Goal: Find specific page/section: Find specific page/section

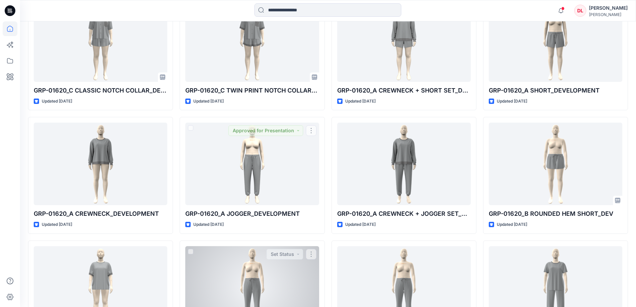
scroll to position [1306, 0]
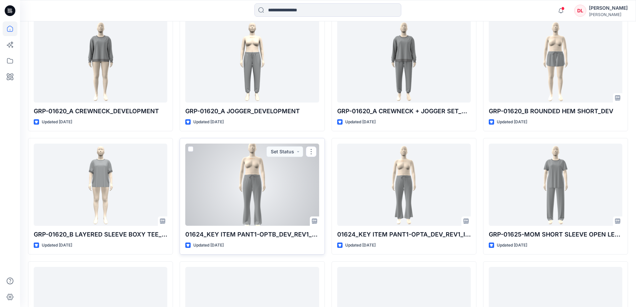
click at [245, 194] on div at bounding box center [251, 184] width 133 height 82
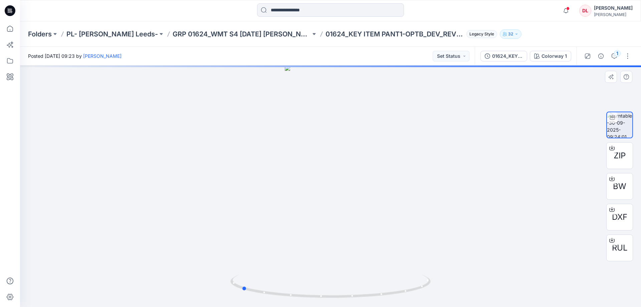
drag, startPoint x: 373, startPoint y: 298, endPoint x: 284, endPoint y: 273, distance: 92.7
click at [284, 273] on div at bounding box center [330, 185] width 621 height 241
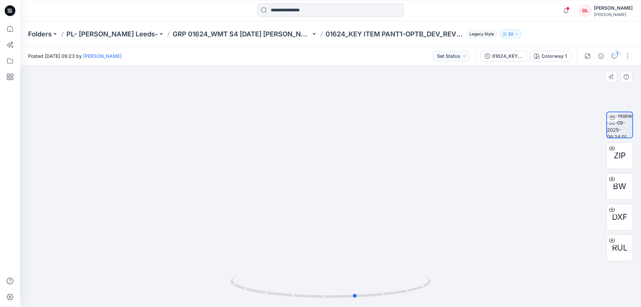
drag, startPoint x: 324, startPoint y: 302, endPoint x: 238, endPoint y: 257, distance: 96.7
click at [238, 257] on div at bounding box center [330, 185] width 621 height 241
click at [9, 30] on icon at bounding box center [10, 28] width 15 height 15
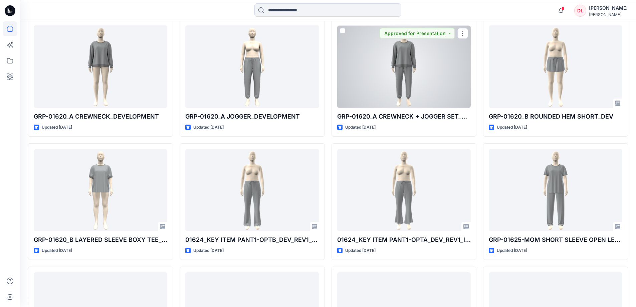
scroll to position [1301, 0]
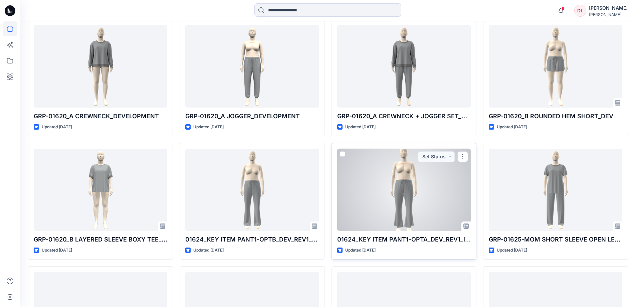
click at [397, 198] on div at bounding box center [403, 189] width 133 height 82
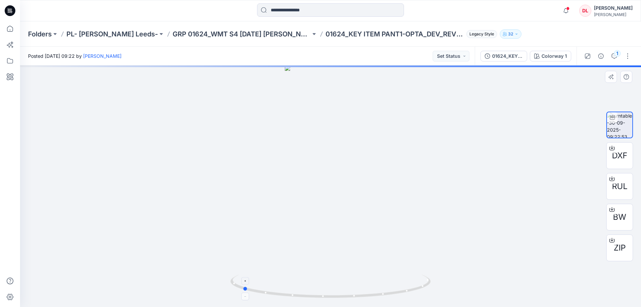
drag, startPoint x: 392, startPoint y: 295, endPoint x: 304, endPoint y: 287, distance: 88.4
click at [304, 287] on icon at bounding box center [331, 286] width 202 height 25
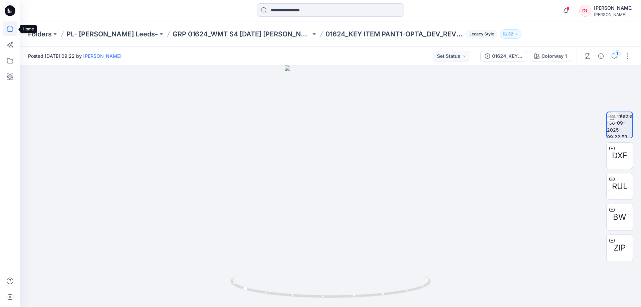
click at [9, 31] on icon at bounding box center [10, 29] width 6 height 6
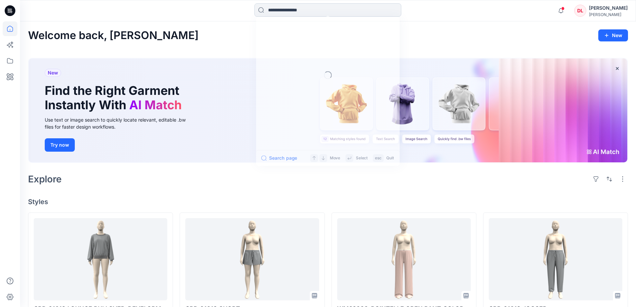
click at [321, 13] on input at bounding box center [327, 9] width 147 height 13
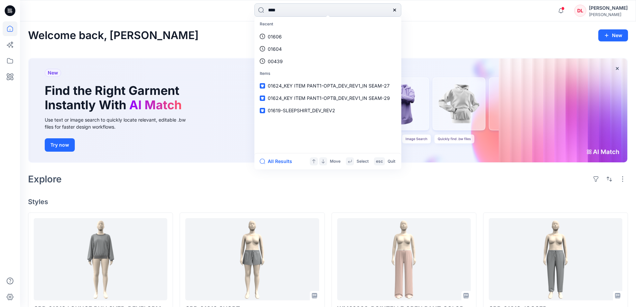
type input "*****"
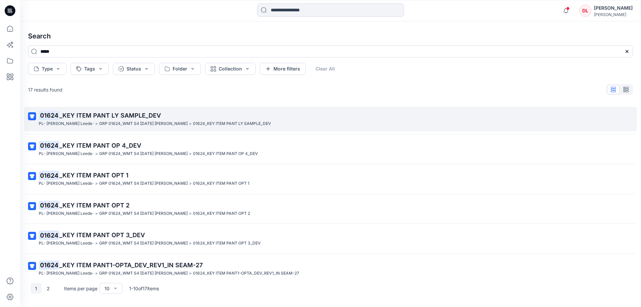
click at [117, 119] on p "01624 _KEY ITEM PANT LY SAMPLE_DEV" at bounding box center [330, 115] width 582 height 9
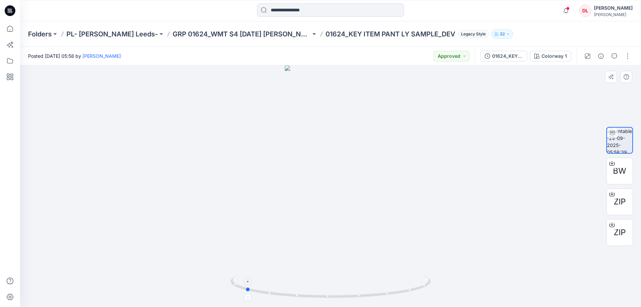
drag, startPoint x: 383, startPoint y: 297, endPoint x: 297, endPoint y: 281, distance: 87.0
click at [297, 281] on icon at bounding box center [331, 286] width 202 height 25
drag, startPoint x: 403, startPoint y: 291, endPoint x: 297, endPoint y: 280, distance: 106.4
click at [297, 280] on icon at bounding box center [331, 286] width 202 height 25
drag, startPoint x: 415, startPoint y: 291, endPoint x: 314, endPoint y: 292, distance: 100.4
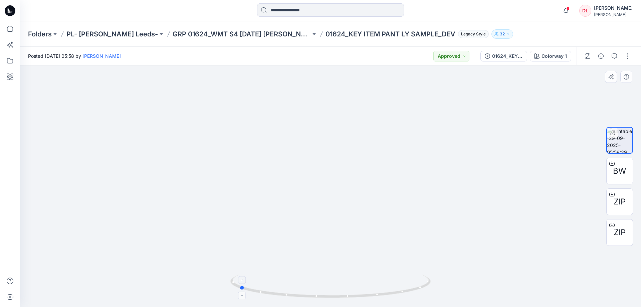
click at [314, 292] on icon at bounding box center [331, 286] width 202 height 25
drag, startPoint x: 344, startPoint y: 300, endPoint x: 250, endPoint y: 286, distance: 95.8
click at [250, 286] on div at bounding box center [330, 289] width 200 height 33
click at [210, 33] on p "GRP 01624_WMT S4 [DATE] [PERSON_NAME]" at bounding box center [241, 33] width 138 height 9
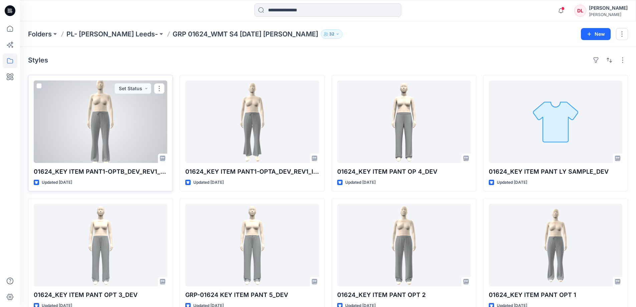
click at [111, 123] on div at bounding box center [100, 121] width 133 height 82
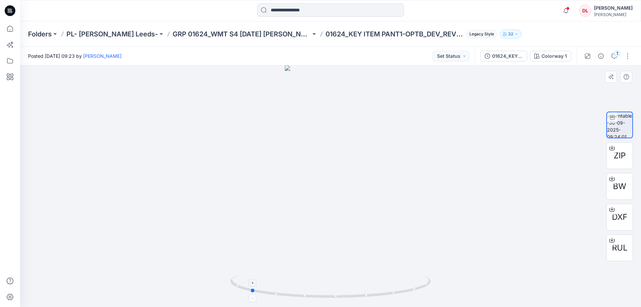
drag, startPoint x: 362, startPoint y: 297, endPoint x: 282, endPoint y: 285, distance: 81.3
click at [282, 285] on icon at bounding box center [331, 286] width 202 height 25
click at [9, 30] on icon at bounding box center [10, 28] width 15 height 15
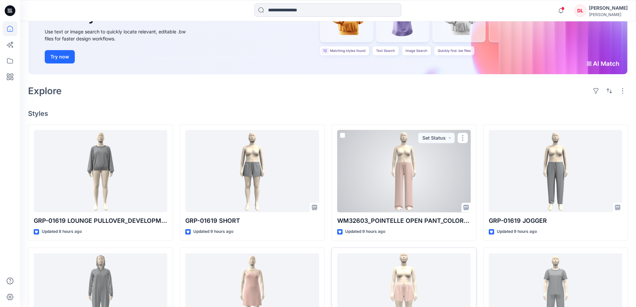
scroll to position [133, 0]
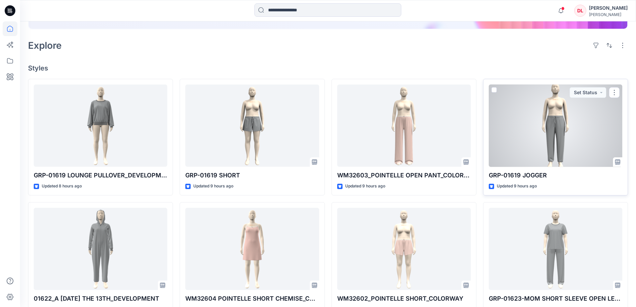
click at [556, 128] on div at bounding box center [554, 125] width 133 height 82
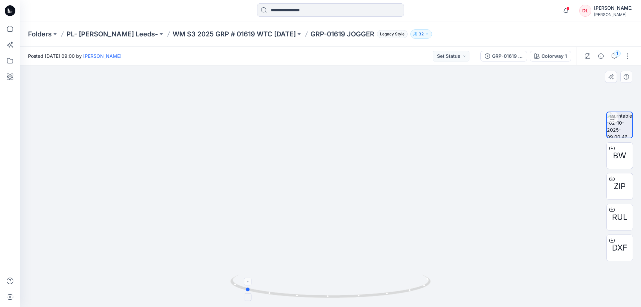
drag, startPoint x: 390, startPoint y: 293, endPoint x: 305, endPoint y: 280, distance: 86.4
